Goal: Book appointment/travel/reservation

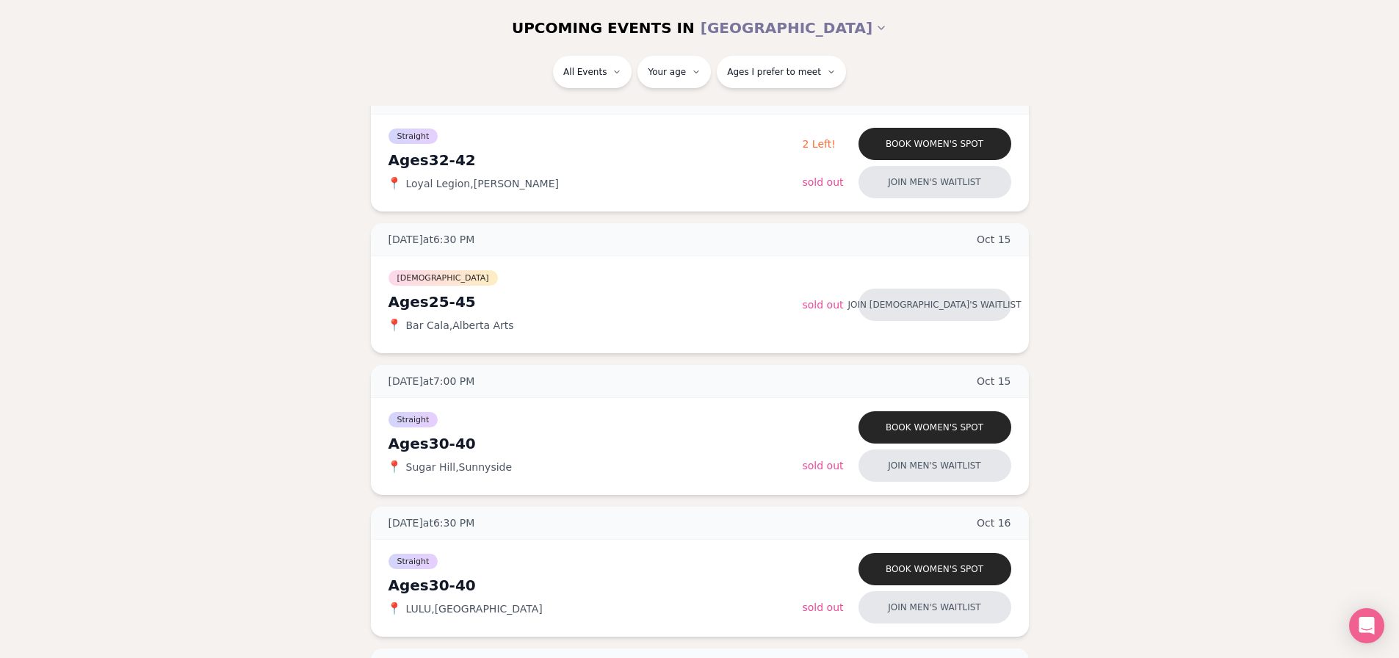
scroll to position [147, 0]
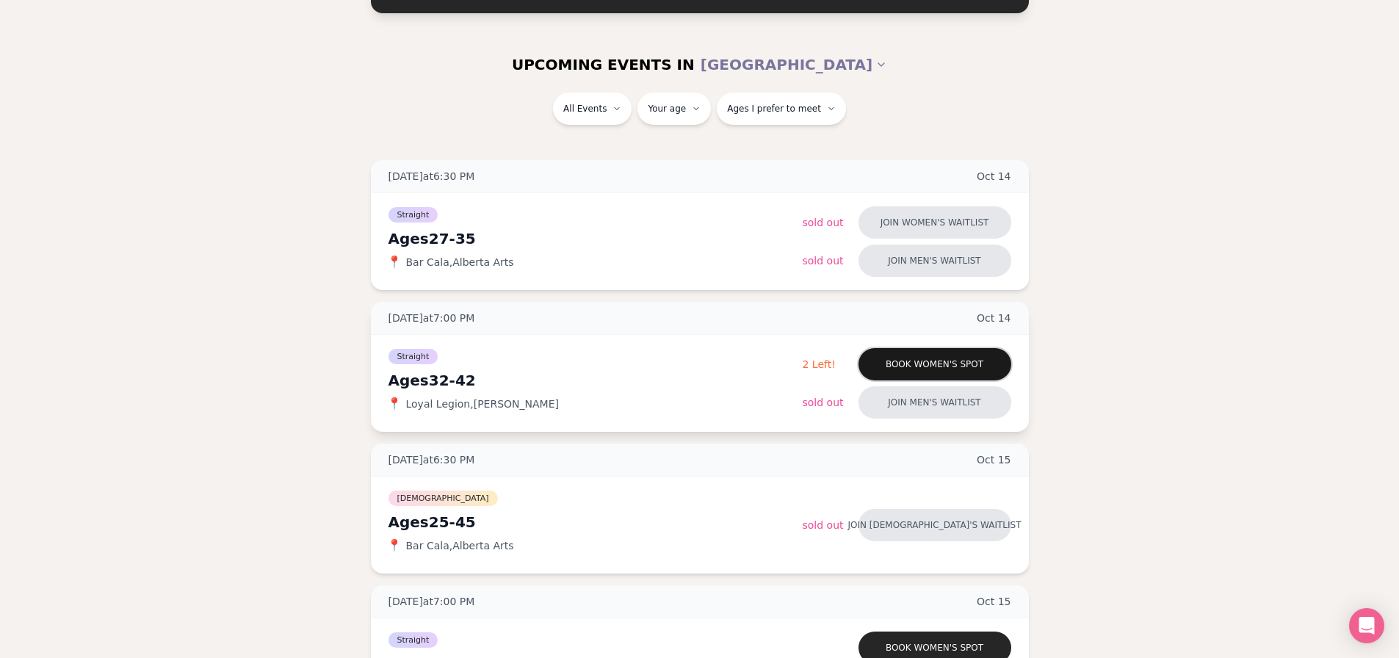
click at [894, 367] on button "Book women's spot" at bounding box center [935, 364] width 153 height 32
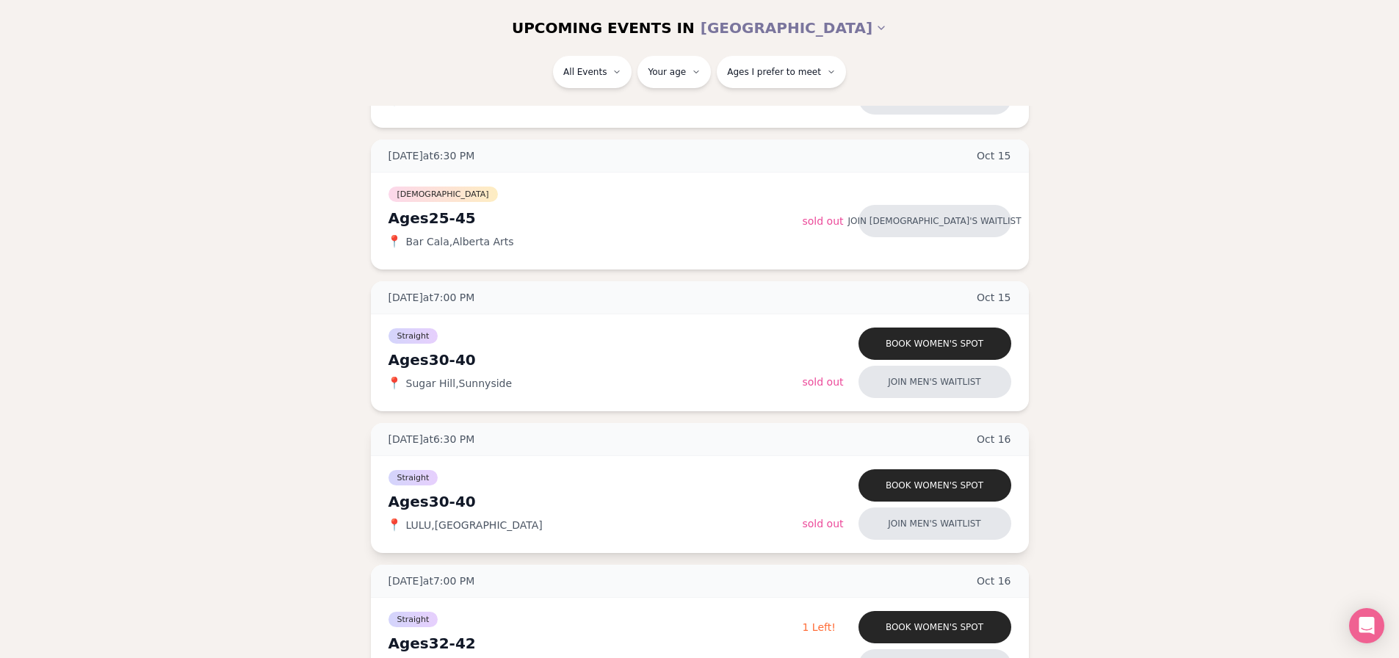
scroll to position [671, 0]
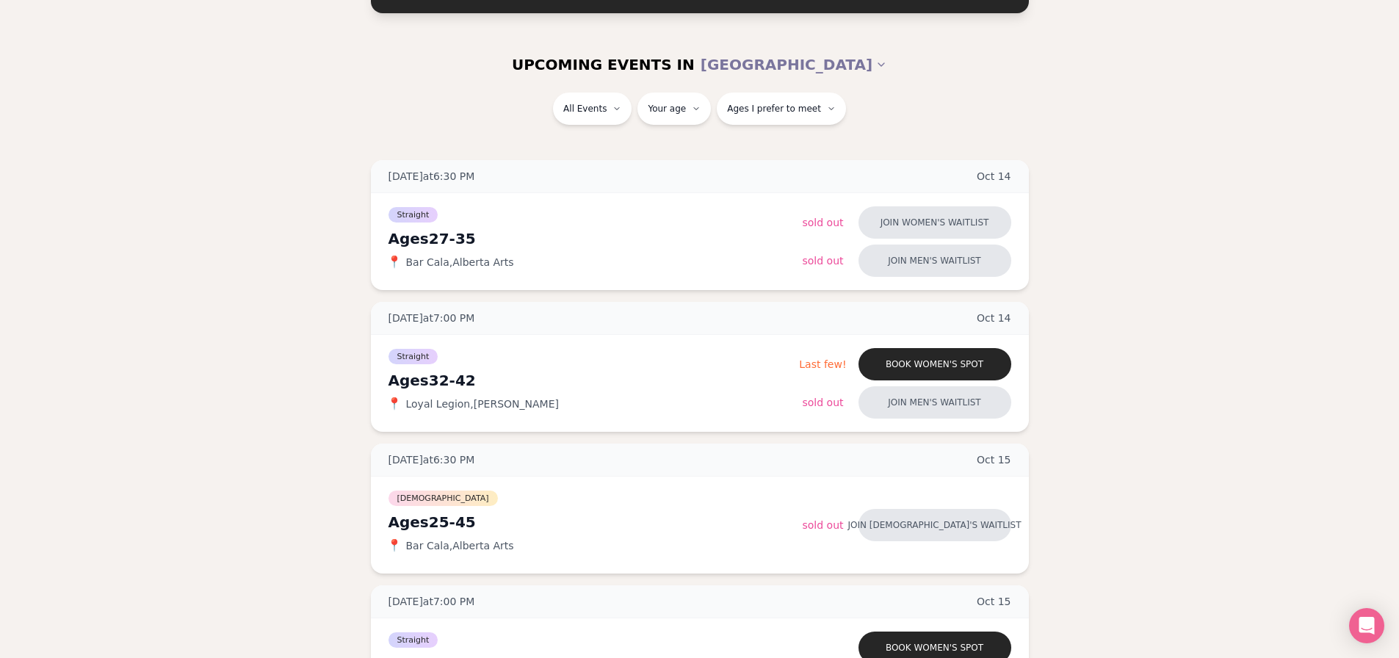
scroll to position [367, 0]
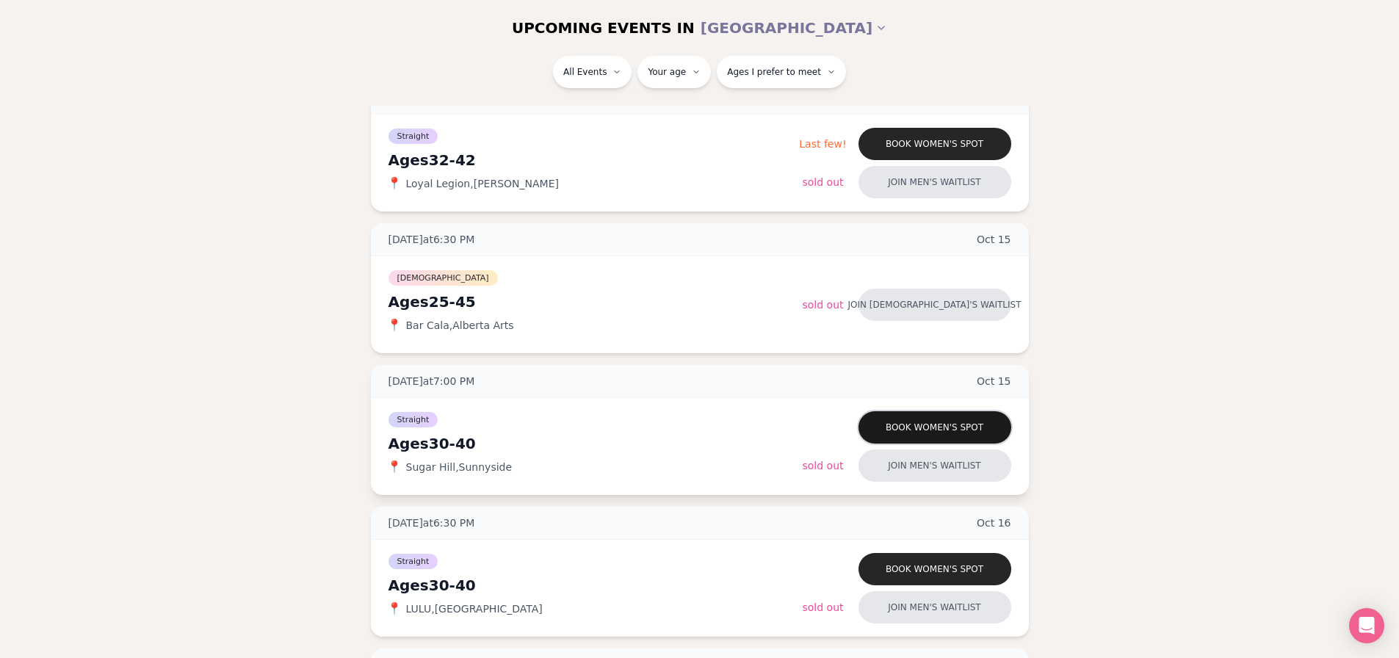
click at [879, 420] on button "Book women's spot" at bounding box center [935, 427] width 153 height 32
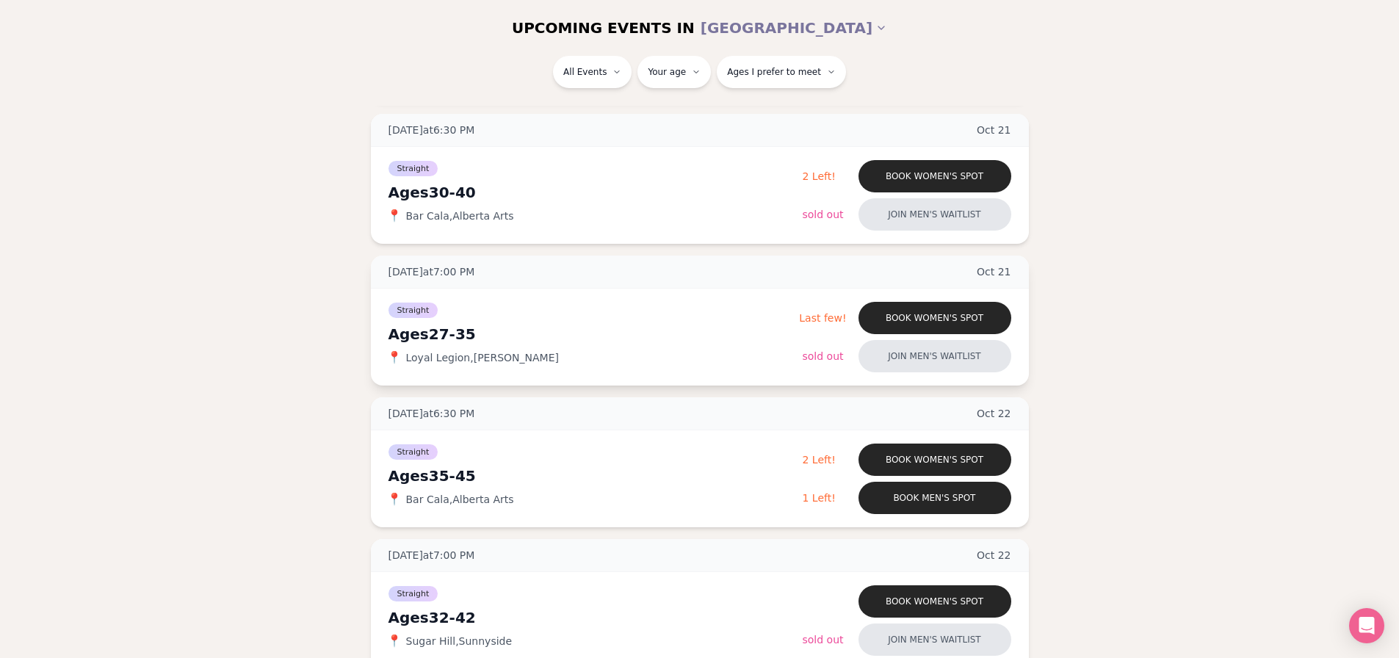
scroll to position [1259, 0]
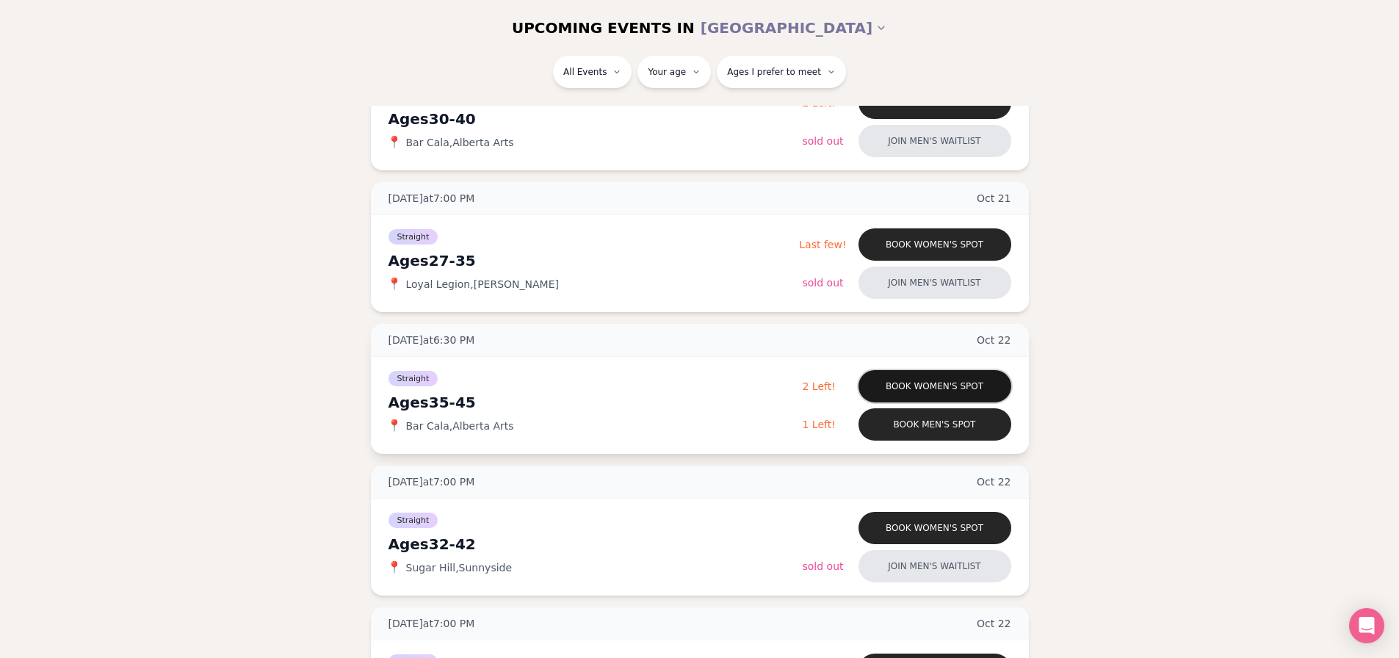
click at [883, 389] on button "Book women's spot" at bounding box center [935, 386] width 153 height 32
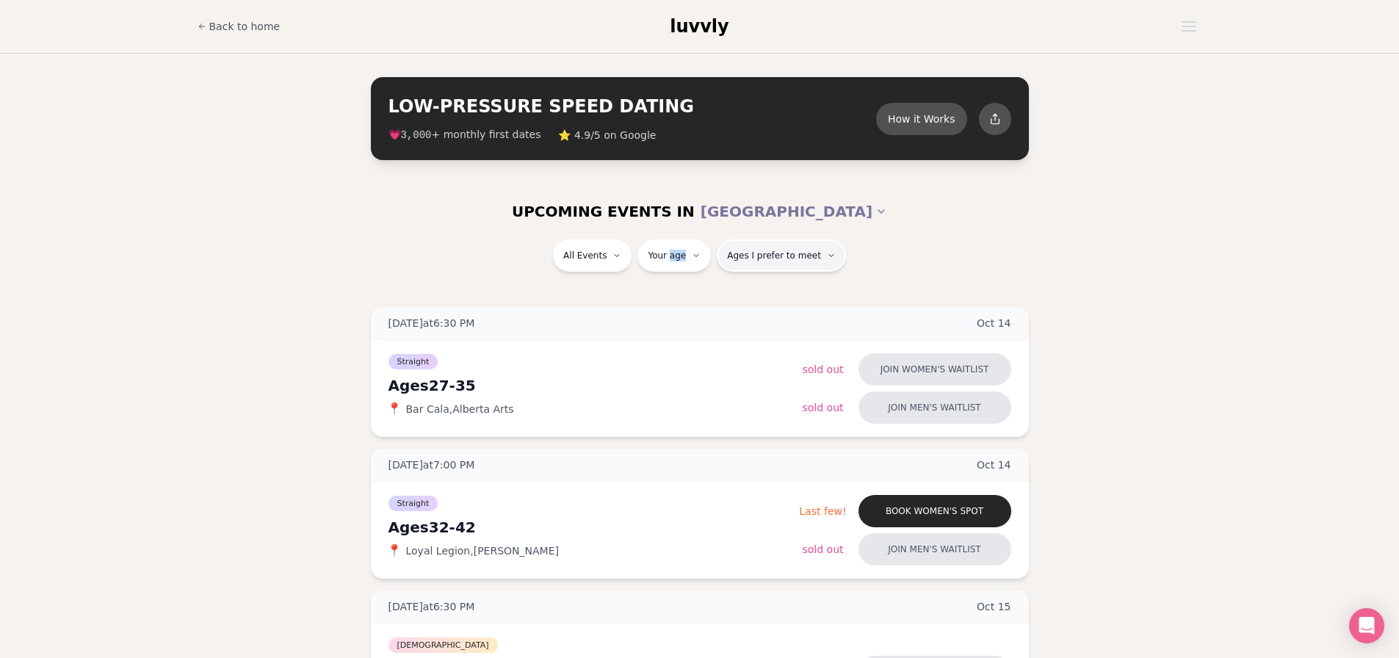
click at [782, 257] on span "Ages I prefer to meet" at bounding box center [774, 256] width 94 height 12
click at [921, 125] on button "How it Works" at bounding box center [921, 118] width 95 height 34
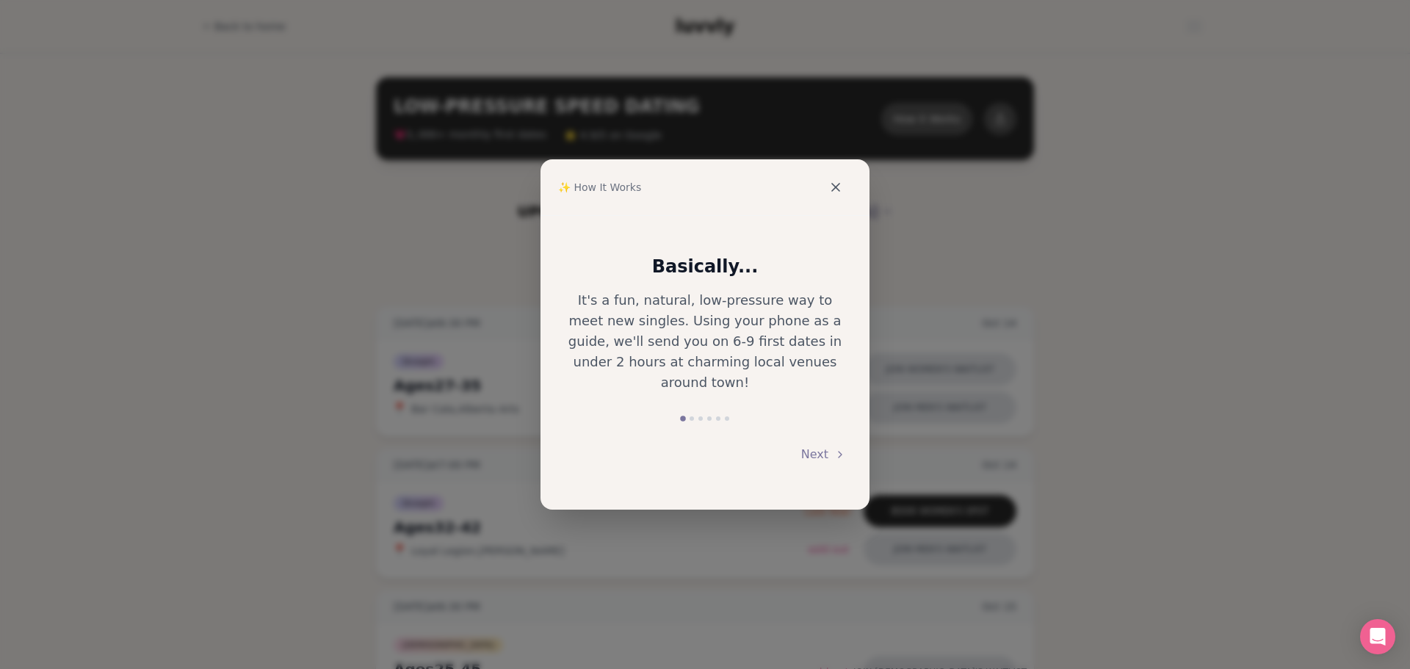
click at [843, 187] on button at bounding box center [836, 187] width 32 height 32
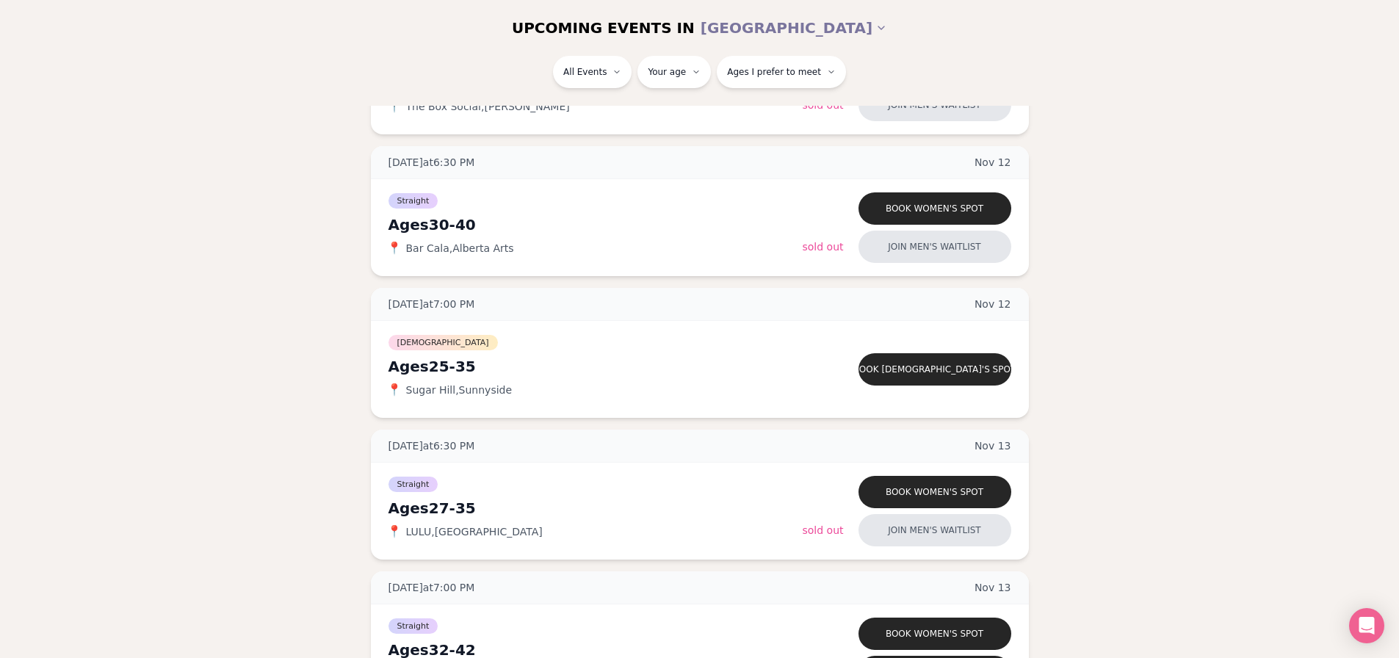
scroll to position [4640, 6]
